Goal: Navigation & Orientation: Go to known website

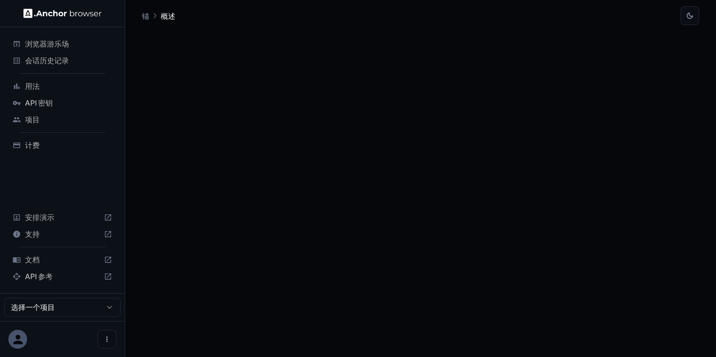
click at [23, 336] on icon at bounding box center [18, 339] width 14 height 14
